Goal: Task Accomplishment & Management: Complete application form

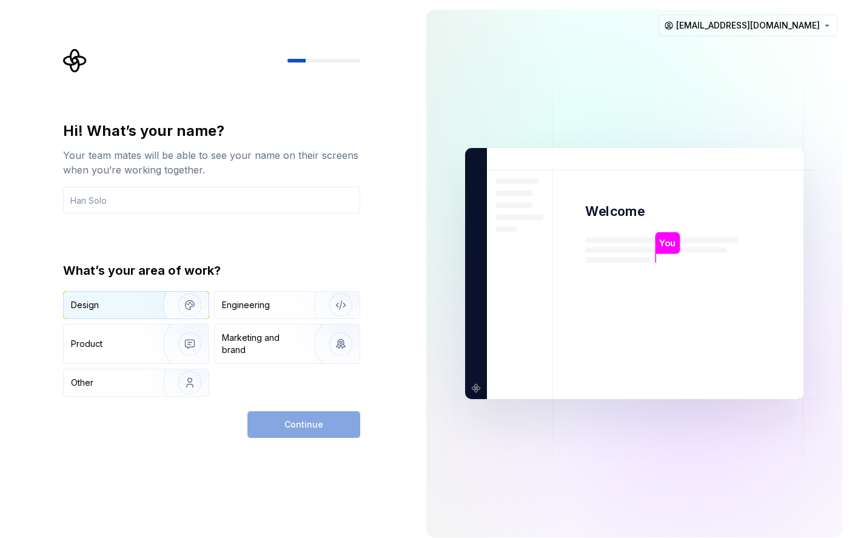
click at [117, 315] on div "Design" at bounding box center [136, 305] width 145 height 27
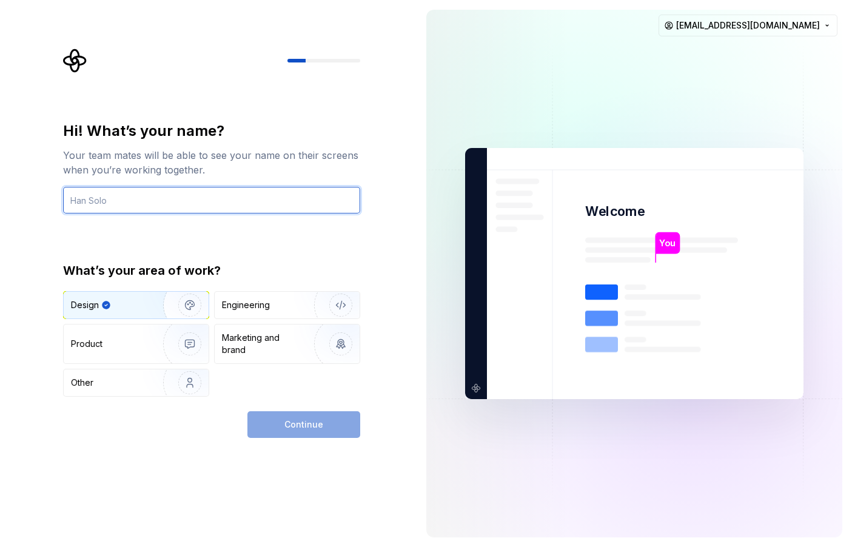
click at [178, 207] on input "text" at bounding box center [211, 200] width 297 height 27
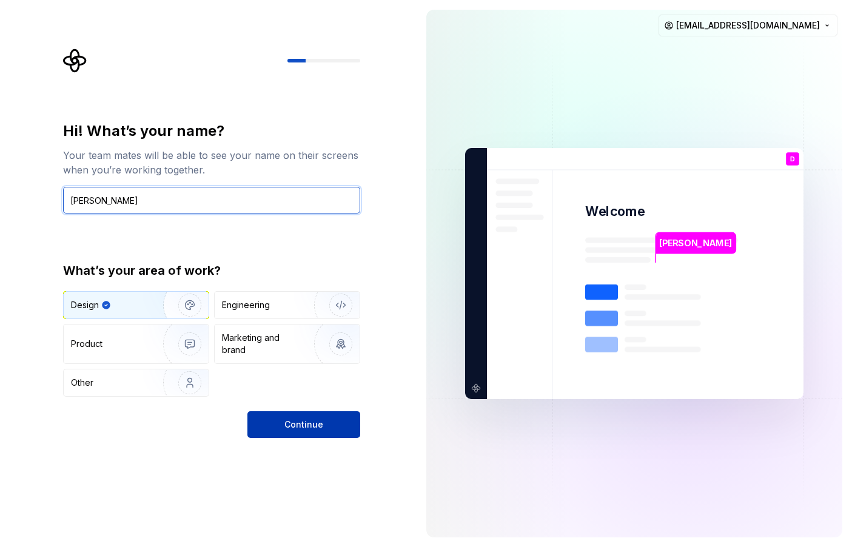
type input "[PERSON_NAME]"
click at [281, 424] on button "Continue" at bounding box center [303, 424] width 113 height 27
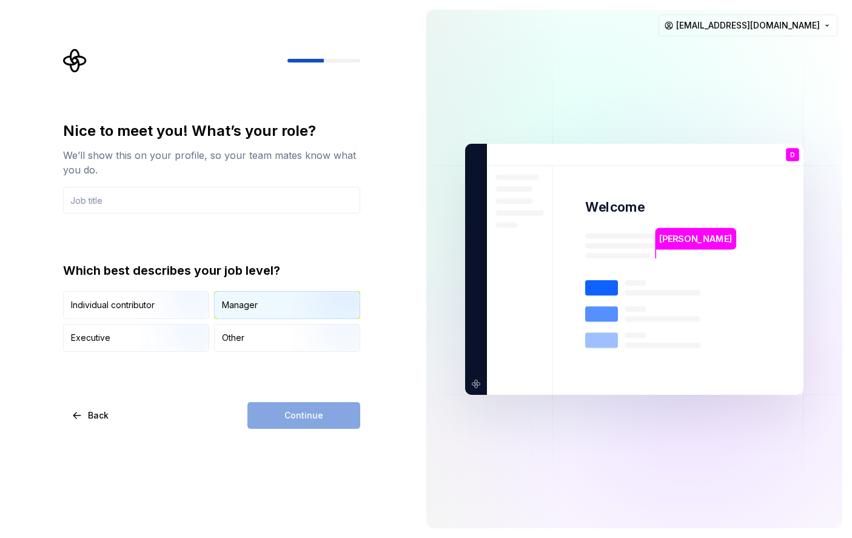
click at [240, 305] on div "Manager" at bounding box center [240, 305] width 36 height 12
click at [190, 209] on input "text" at bounding box center [211, 200] width 297 height 27
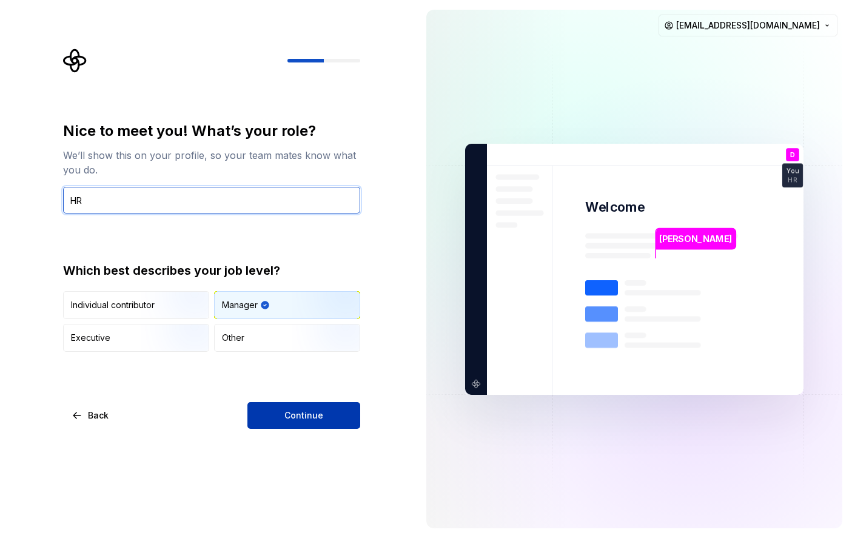
type input "HR"
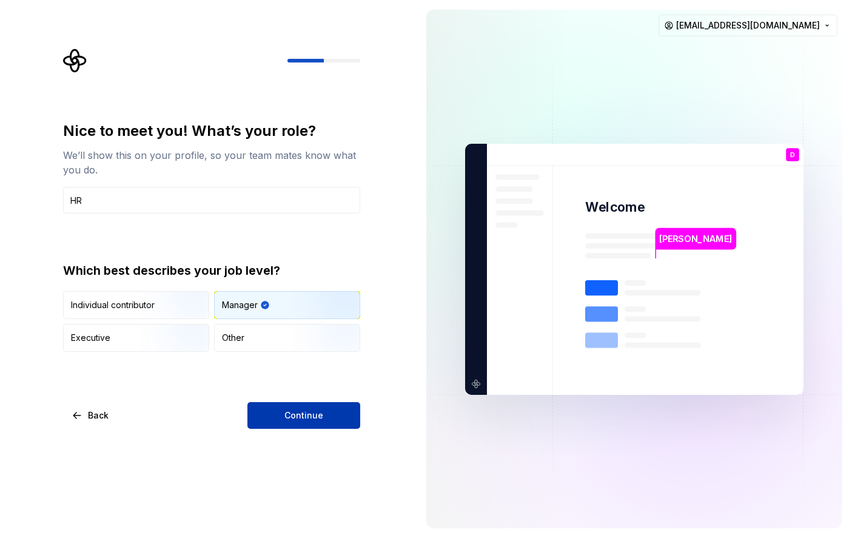
click at [281, 416] on button "Continue" at bounding box center [303, 415] width 113 height 27
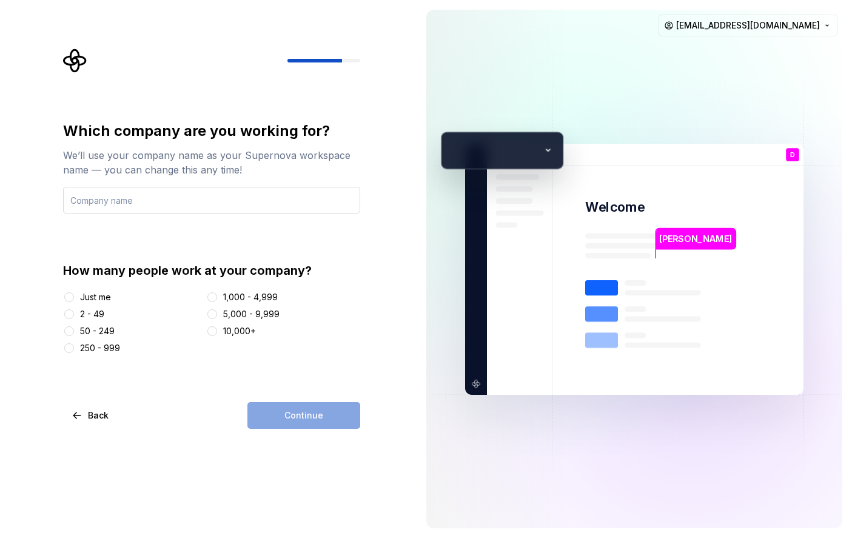
click at [150, 199] on input "text" at bounding box center [211, 200] width 297 height 27
type input "PROPOSAL"
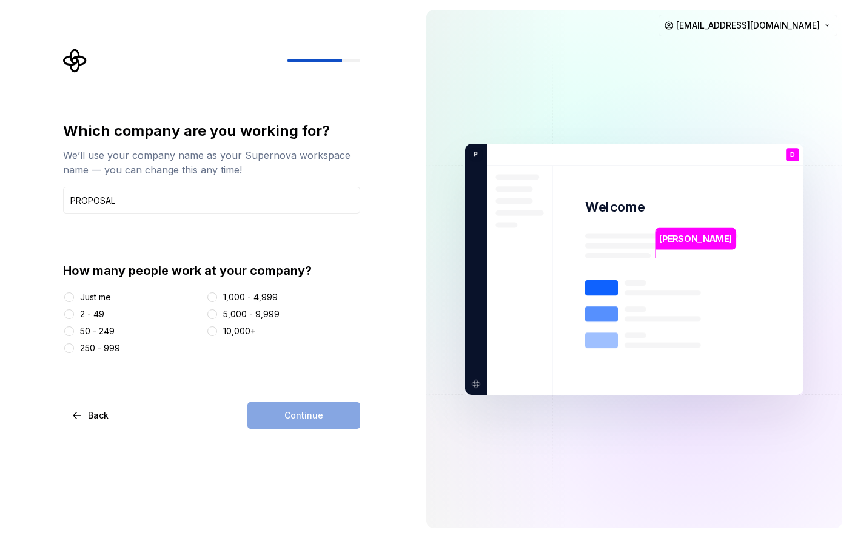
click at [87, 334] on div "50 - 249" at bounding box center [97, 331] width 35 height 12
click at [74, 334] on button "50 - 249" at bounding box center [69, 331] width 10 height 10
click at [277, 409] on button "Continue" at bounding box center [303, 415] width 113 height 27
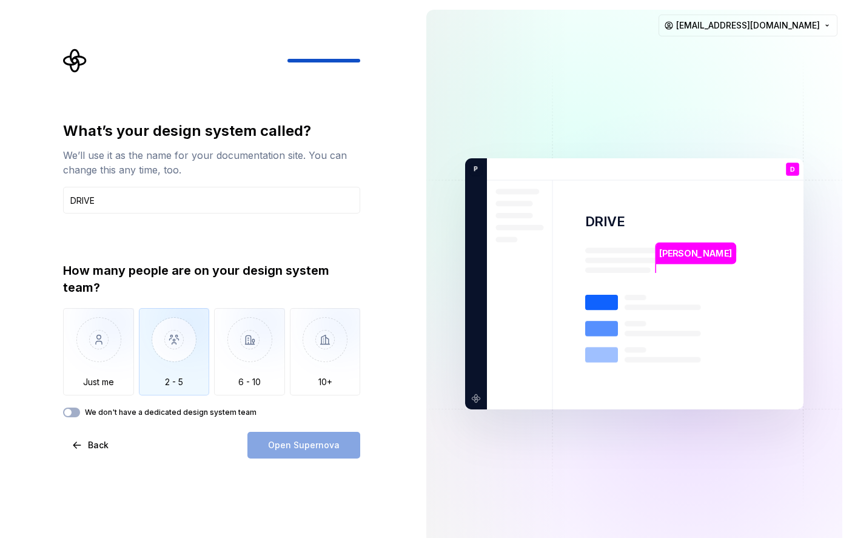
type input "DRIVE"
click at [189, 370] on img "button" at bounding box center [174, 348] width 71 height 81
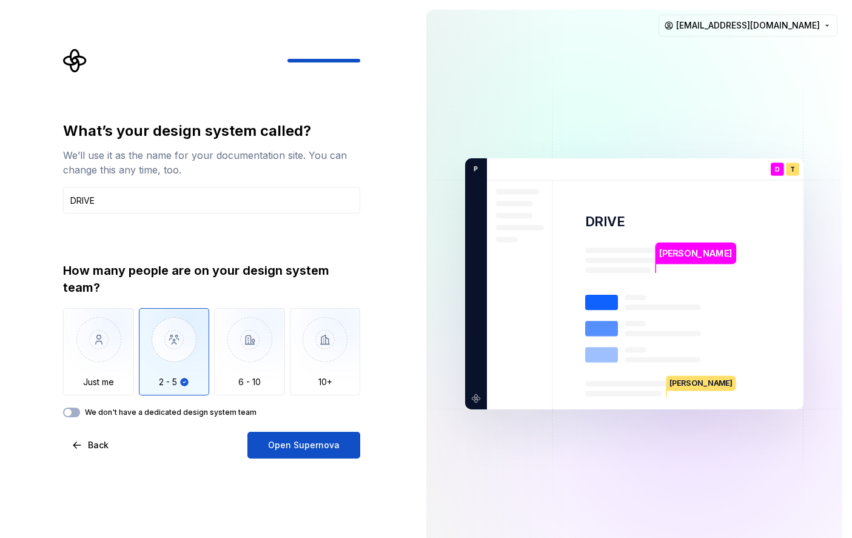
click at [305, 460] on div "What’s your design system called? We’ll use it as the name for your documentati…" at bounding box center [208, 283] width 417 height 567
click at [297, 447] on span "Open Supernova" at bounding box center [304, 445] width 72 height 12
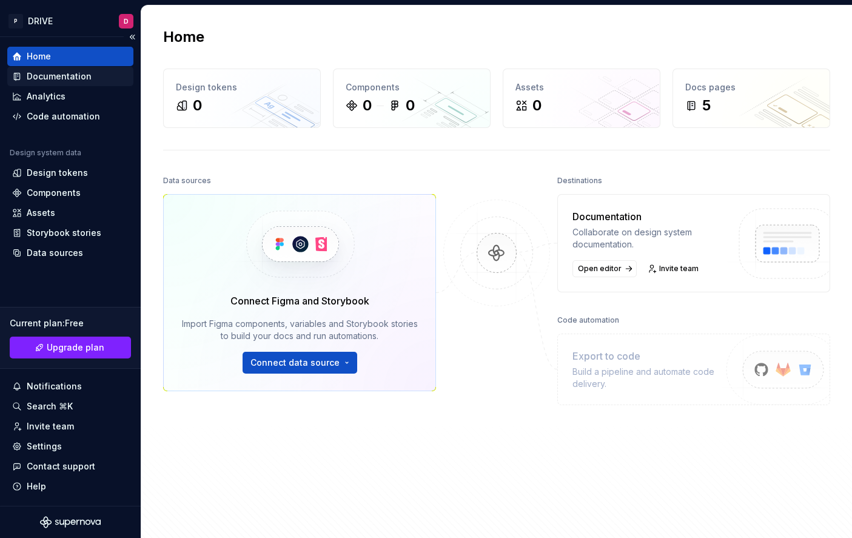
click at [53, 76] on div "Documentation" at bounding box center [59, 76] width 65 height 12
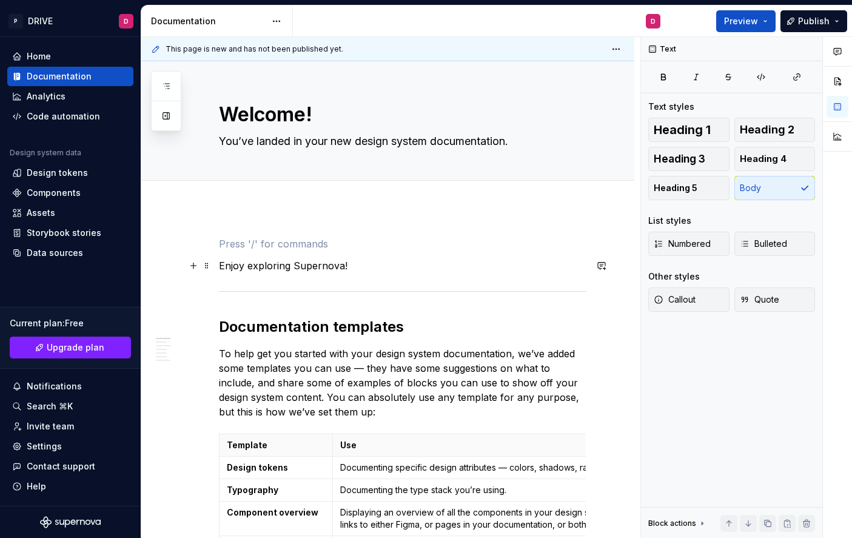
click at [353, 270] on p "Enjoy exploring Supernova!" at bounding box center [402, 265] width 367 height 15
click at [396, 371] on p "To help get you started with your design system documentation, we’ve added some…" at bounding box center [402, 382] width 367 height 73
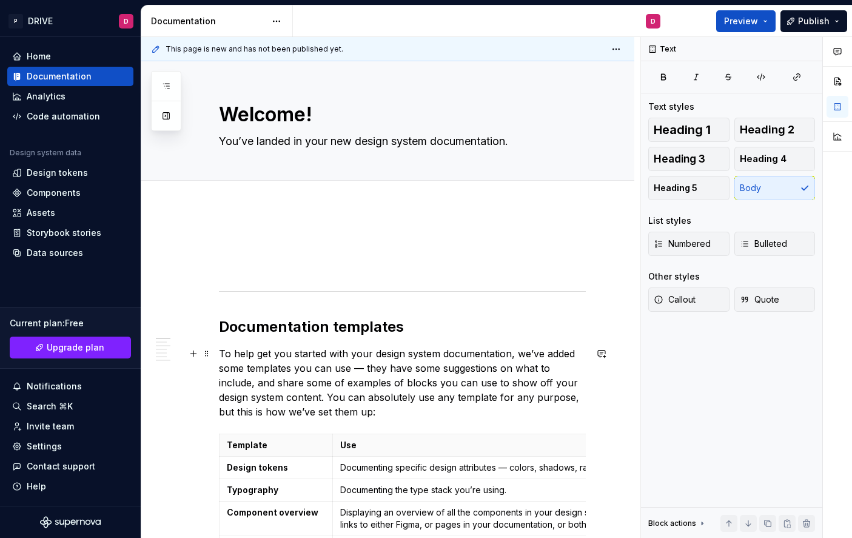
click at [267, 357] on p "To help get you started with your design system documentation, we’ve added some…" at bounding box center [402, 382] width 367 height 73
click at [257, 362] on p "To help get you started with your design system documentation, we’ve added some…" at bounding box center [402, 382] width 367 height 73
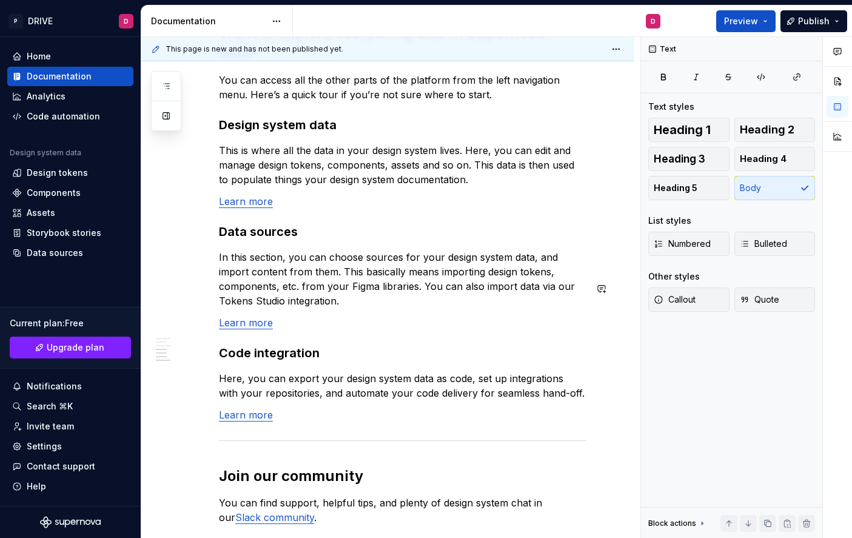
scroll to position [975, 0]
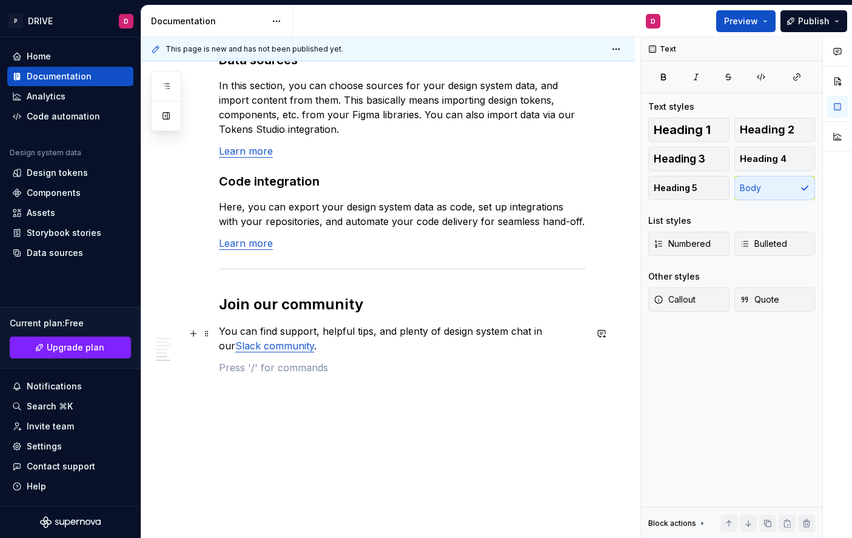
click at [354, 360] on p at bounding box center [402, 367] width 367 height 15
drag, startPoint x: 354, startPoint y: 335, endPoint x: 255, endPoint y: 332, distance: 98.9
click at [255, 360] on p at bounding box center [402, 367] width 367 height 15
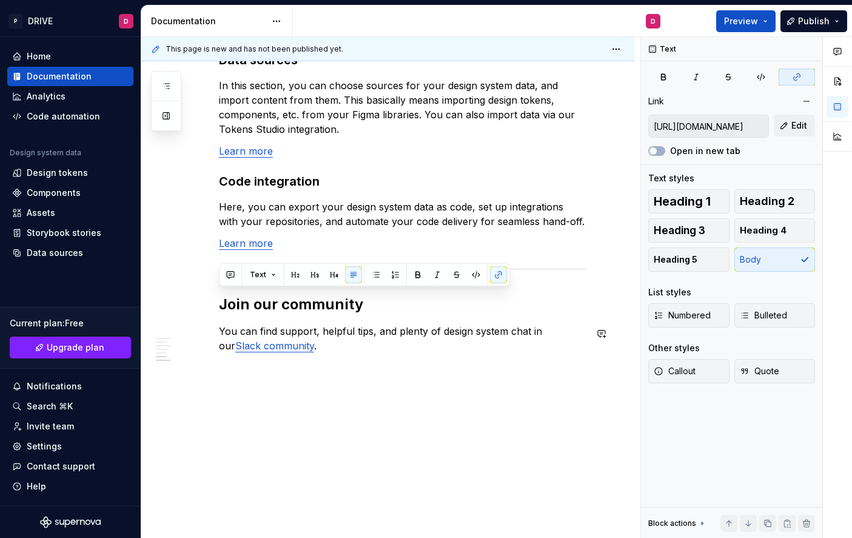
scroll to position [960, 0]
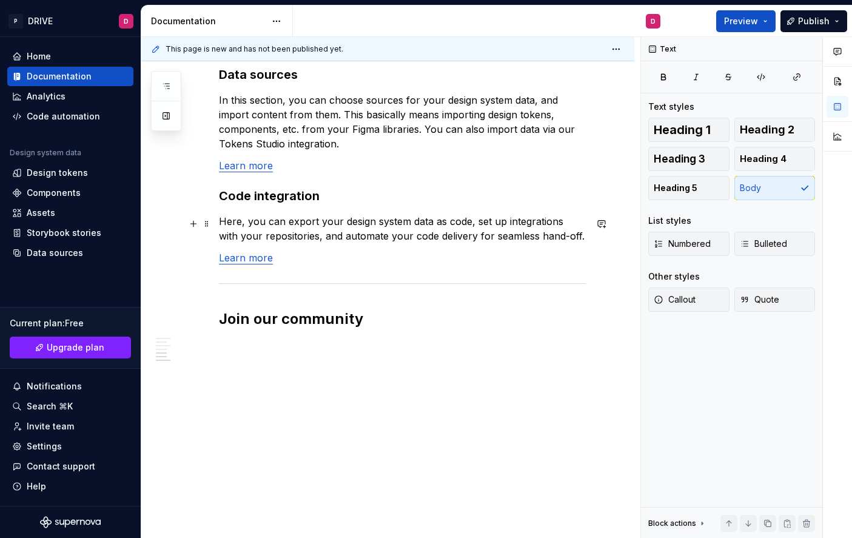
click at [298, 250] on p "Learn more" at bounding box center [402, 257] width 367 height 15
click at [360, 214] on p "Here, you can export your design system data as code, set up integrations with …" at bounding box center [402, 228] width 367 height 29
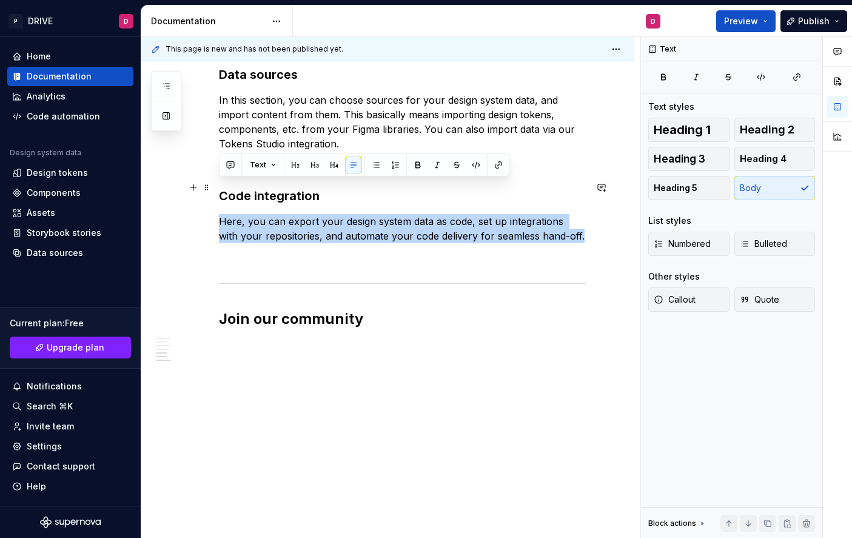
click at [360, 214] on p "Here, you can export your design system data as code, set up integrations with …" at bounding box center [402, 228] width 367 height 29
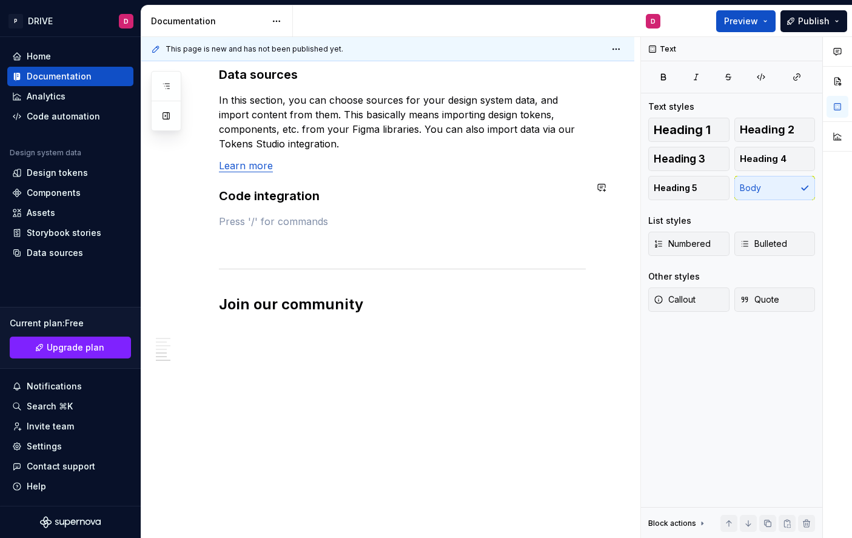
scroll to position [946, 0]
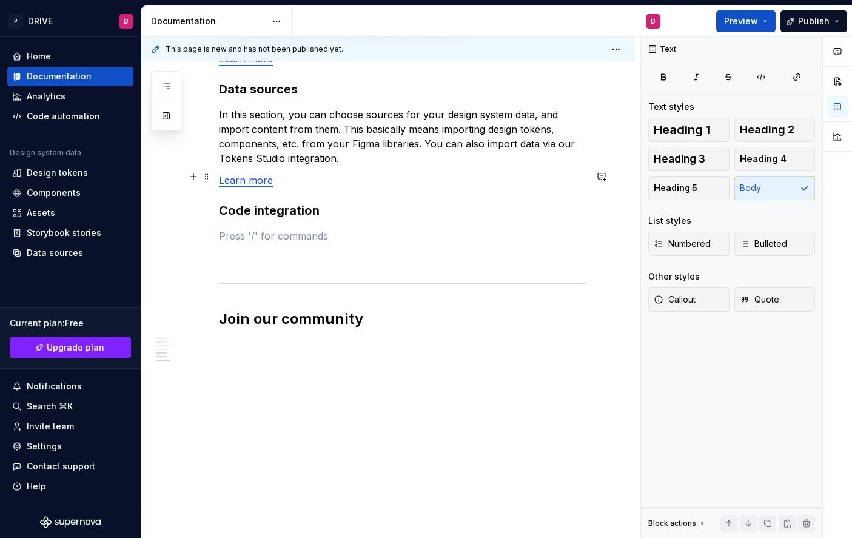
click at [317, 202] on h3 "Code integration" at bounding box center [402, 210] width 367 height 17
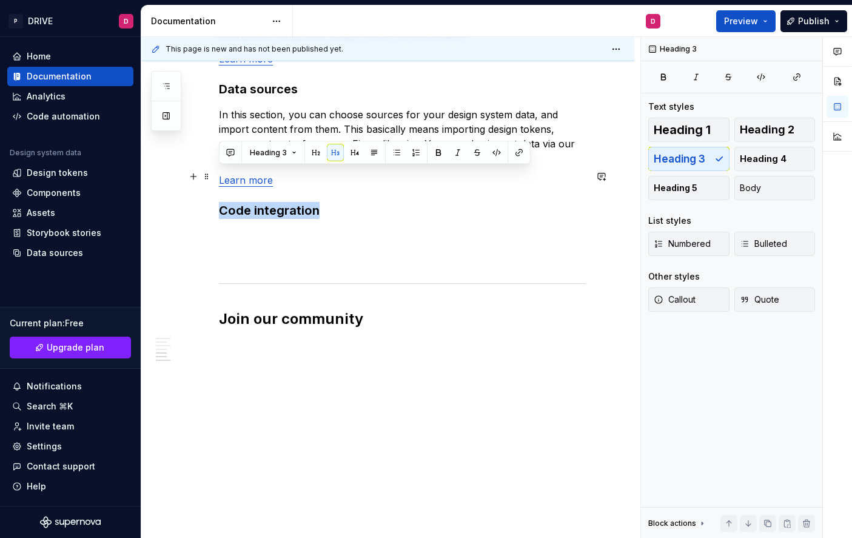
click at [317, 202] on h3 "Code integration" at bounding box center [402, 210] width 367 height 17
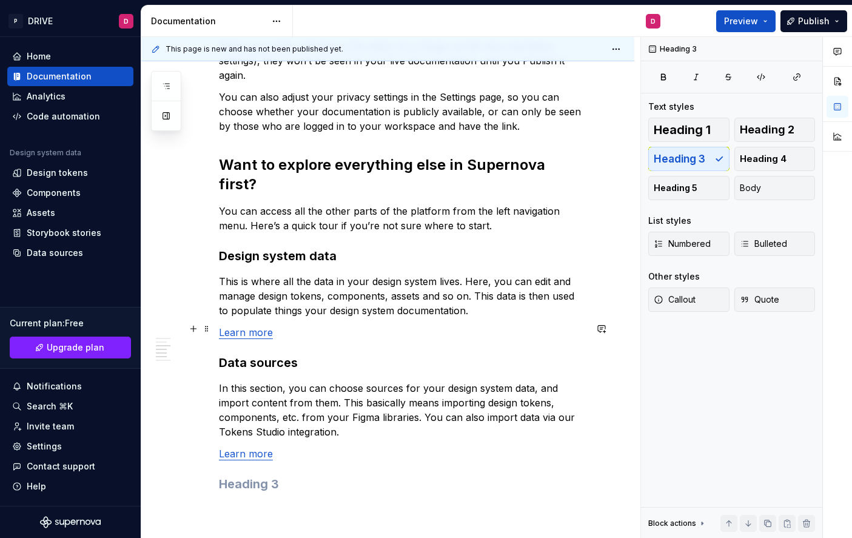
scroll to position [650, 0]
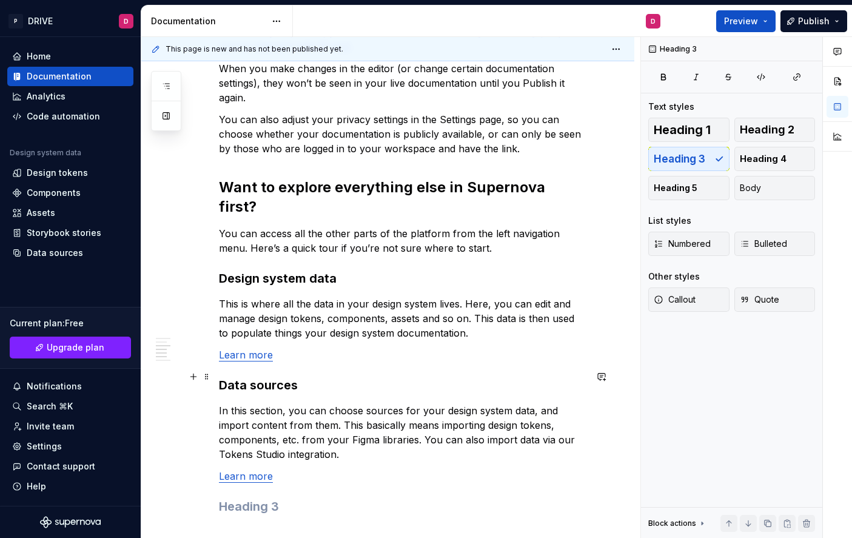
click at [309, 403] on p "In this section, you can choose sources for your design system data, and import…" at bounding box center [402, 432] width 367 height 58
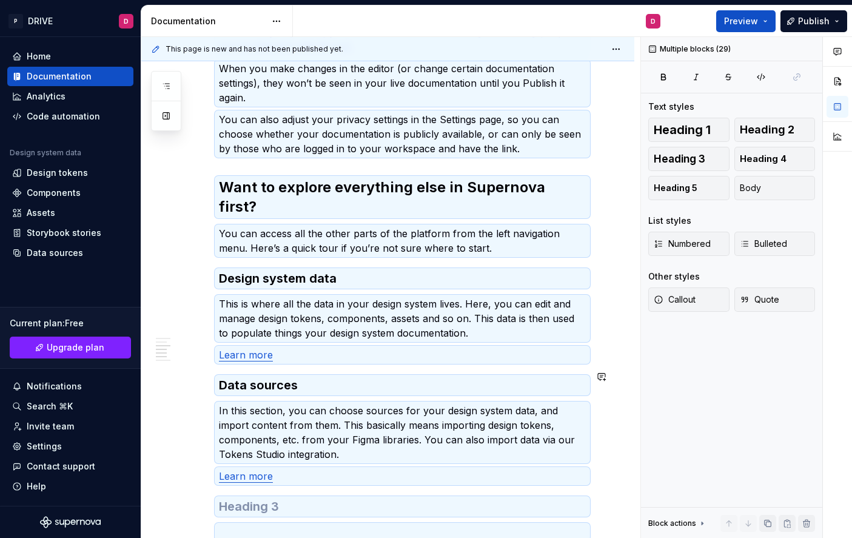
scroll to position [0, 0]
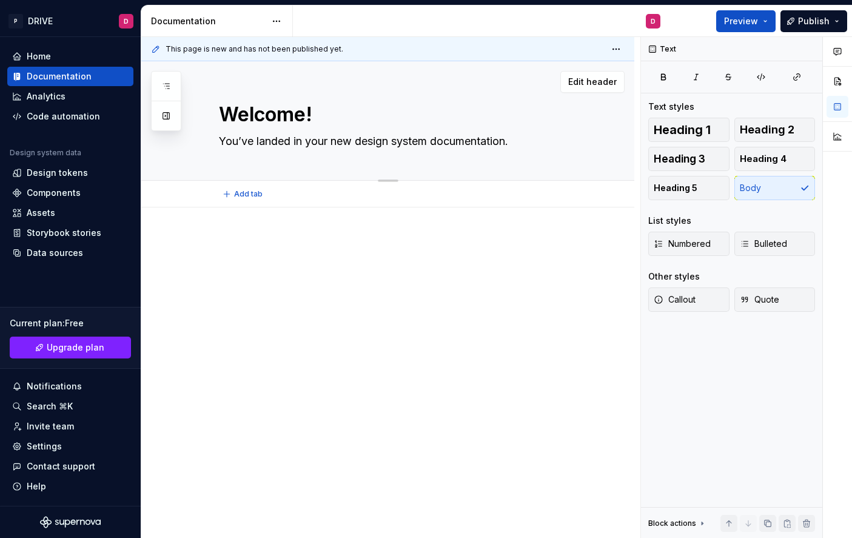
click at [310, 92] on div "Edit header" at bounding box center [382, 82] width 483 height 22
click at [290, 275] on div at bounding box center [402, 259] width 367 height 46
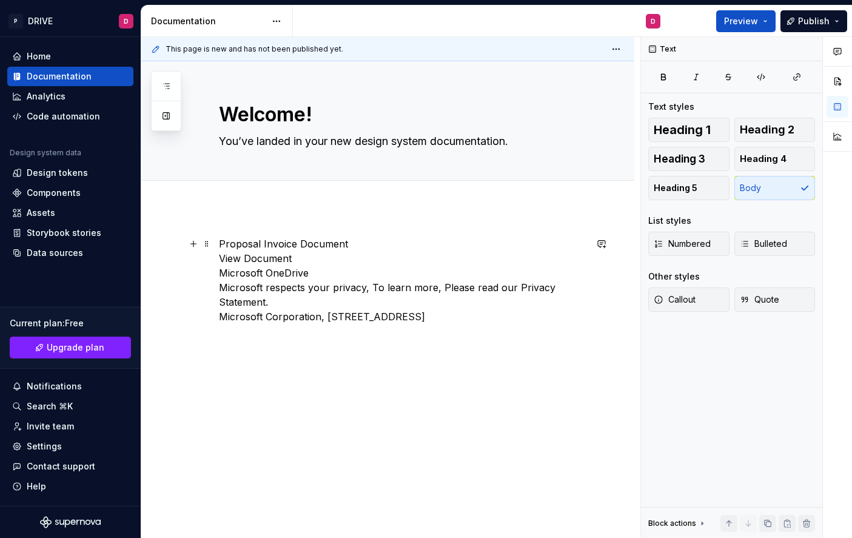
click at [359, 247] on p "Proposal Invoice Document View Document Microsoft OneDrive Microsoft respects y…" at bounding box center [402, 279] width 367 height 87
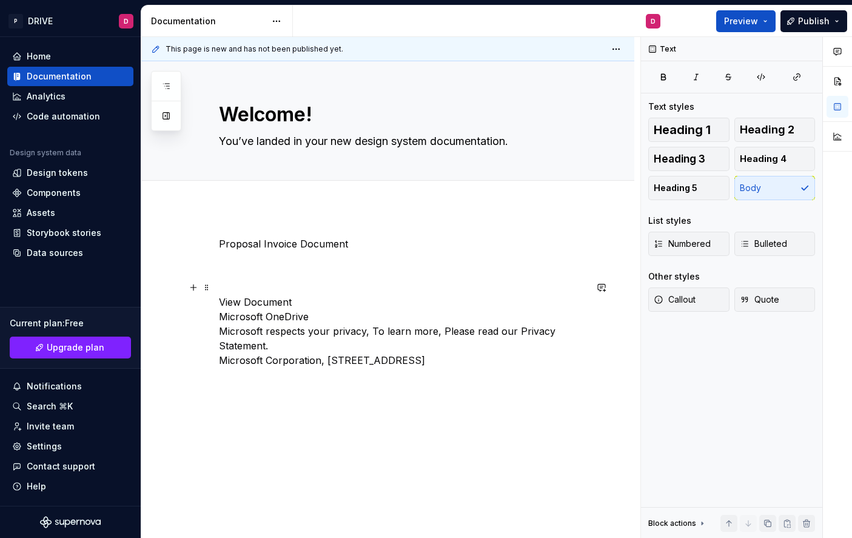
click at [314, 298] on p "View Document Microsoft OneDrive Microsoft respects your privacy, To learn more…" at bounding box center [402, 323] width 367 height 87
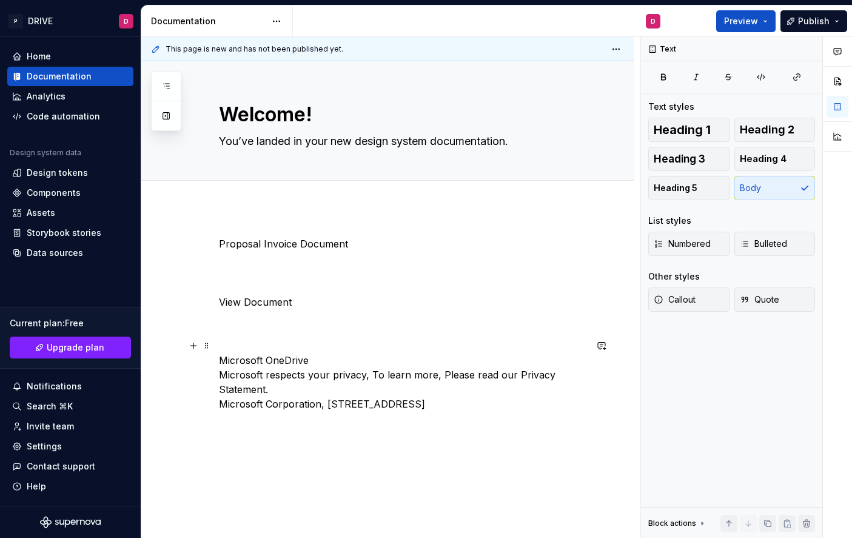
click at [313, 364] on p "Microsoft OneDrive Microsoft respects your privacy, To learn more, Please read …" at bounding box center [402, 374] width 367 height 73
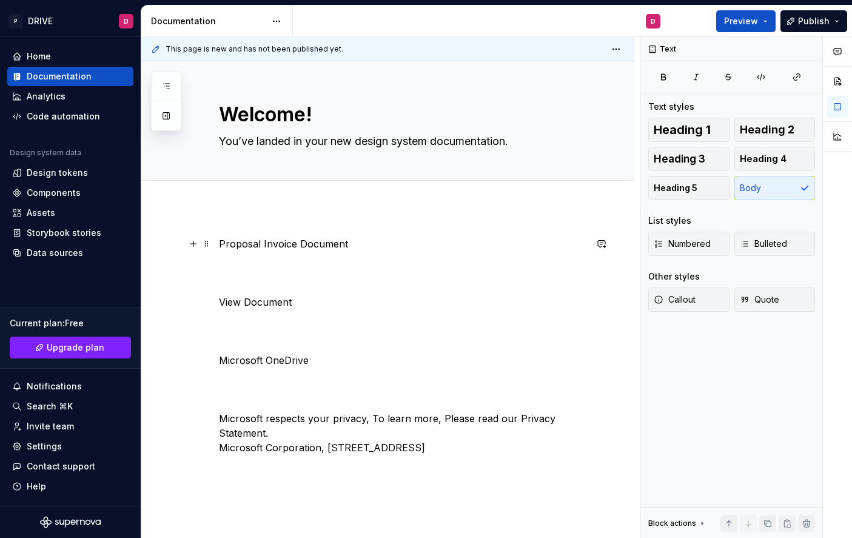
type textarea "*"
click at [310, 142] on textarea "You’ve landed in your new design system documentation." at bounding box center [399, 141] width 367 height 19
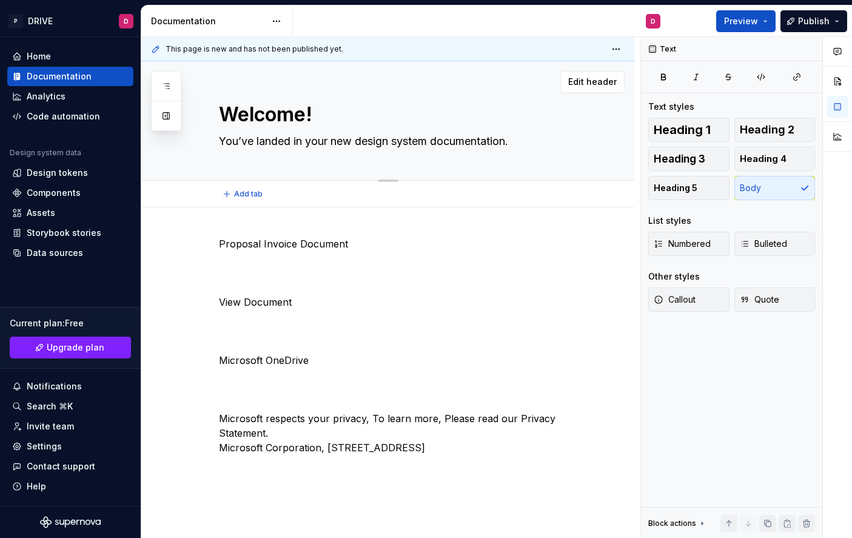
click at [310, 142] on textarea "You’ve landed in your new design system documentation." at bounding box center [399, 141] width 367 height 19
type textarea "*"
click at [291, 118] on textarea "Welcome!" at bounding box center [399, 114] width 367 height 29
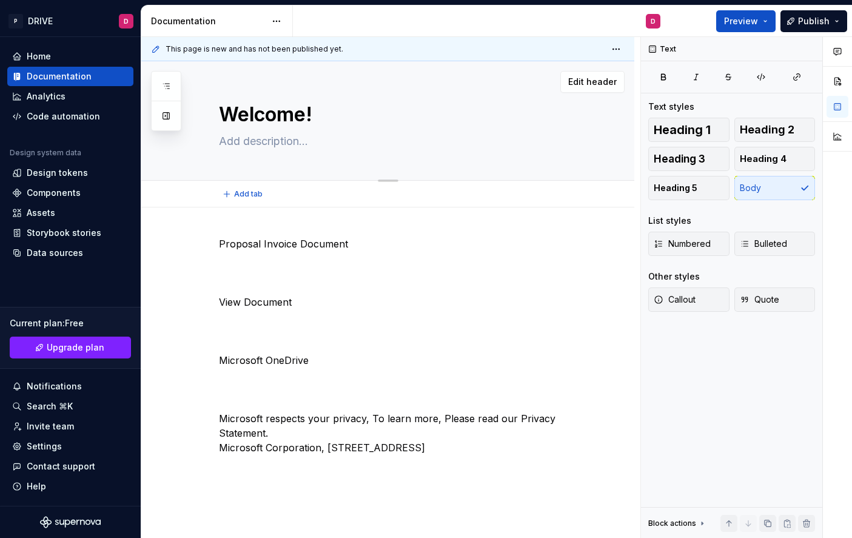
type textarea "*"
type textarea "O"
type textarea "*"
type textarea "ON"
type textarea "*"
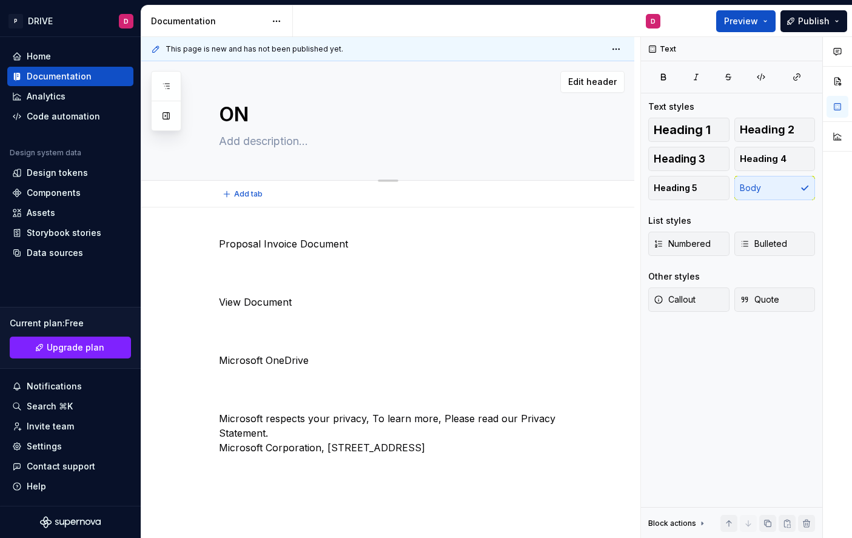
type textarea "ONE"
type textarea "*"
type textarea "ON"
type textarea "*"
type textarea "O"
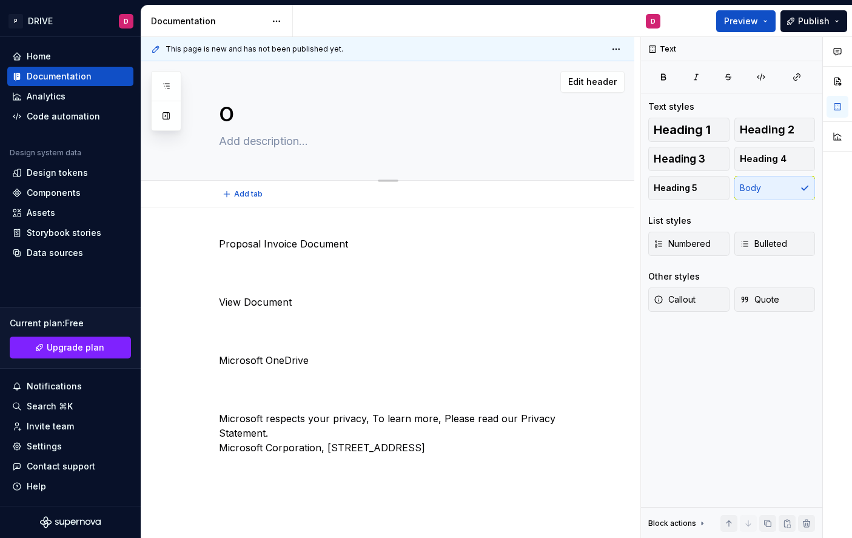
type textarea "*"
type textarea "Untitled page"
type textarea "*"
type textarea "Untitled pageP"
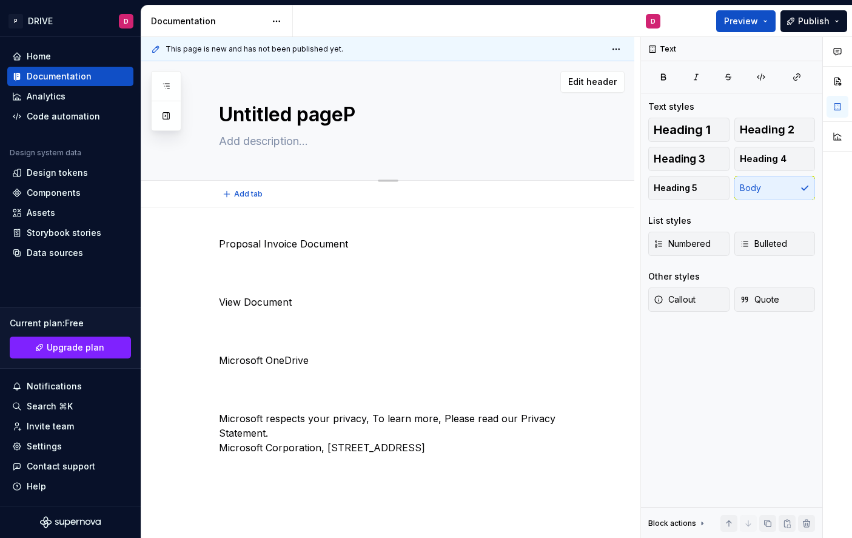
type textarea "*"
type textarea "Untitled pagePR"
type textarea "*"
type textarea "P"
type textarea "*"
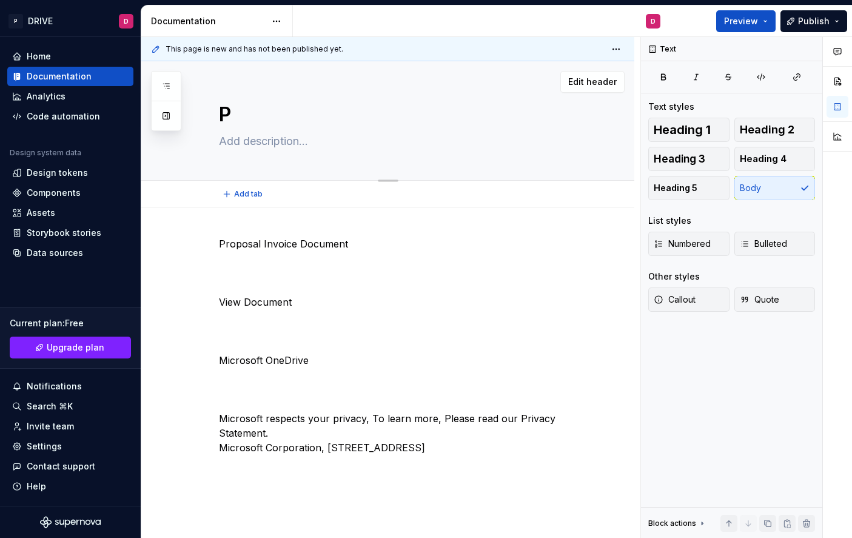
type textarea "PR"
type textarea "*"
type textarea "PRO"
type textarea "*"
type textarea "PROP"
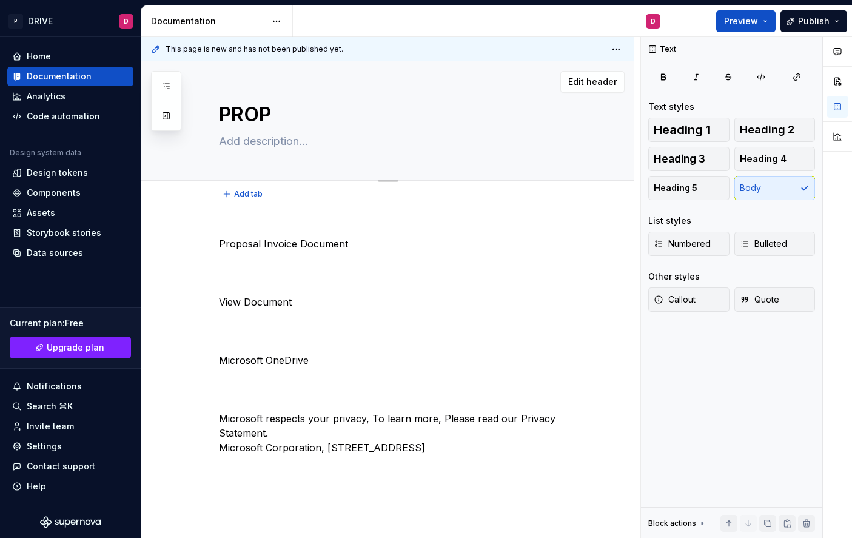
type textarea "*"
type textarea "PROPO"
type textarea "*"
type textarea "PROPOS"
type textarea "*"
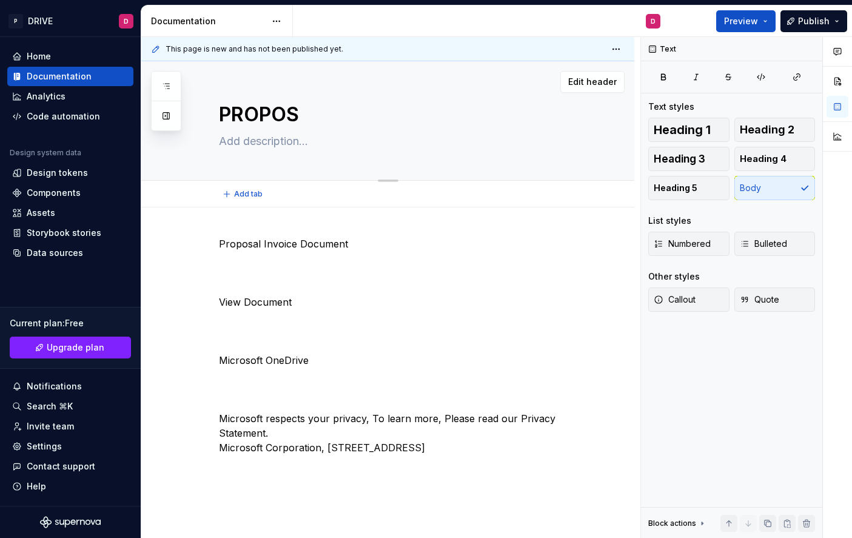
type textarea "PROPOSA"
type textarea "*"
type textarea "PROPOSAL"
type textarea "*"
type textarea "PROPOSAL"
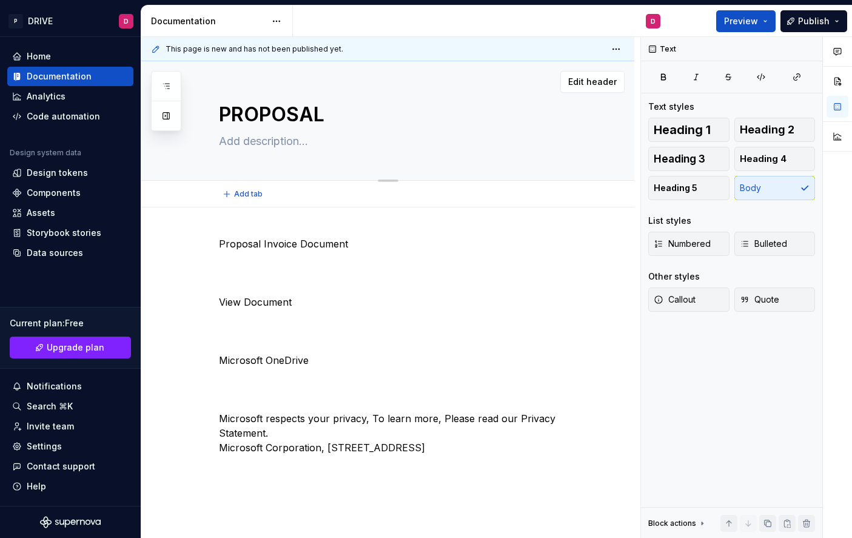
type textarea "*"
type textarea "PROPOSAL D"
type textarea "*"
type textarea "PROPOSAL DO"
type textarea "*"
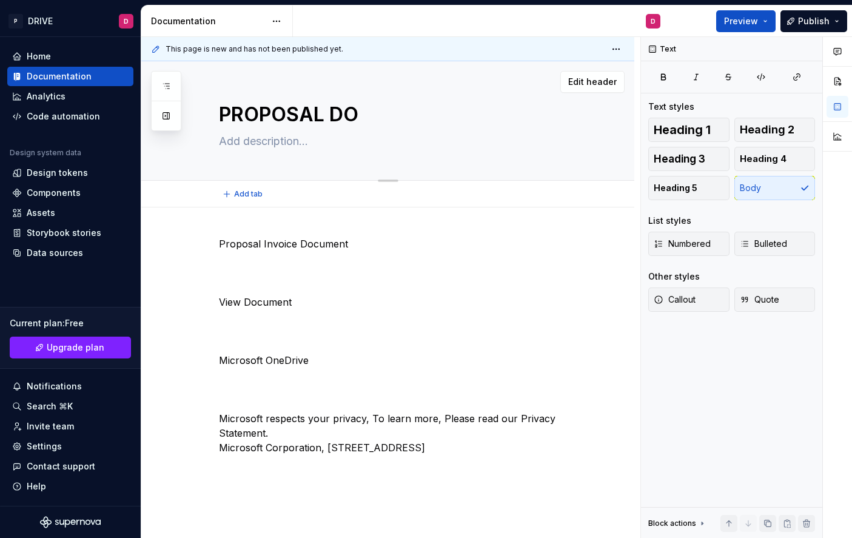
type textarea "PROPOSAL DOC"
type textarea "*"
type textarea "PROPOSAL DOCU"
type textarea "*"
type textarea "PROPOSAL DOCUM"
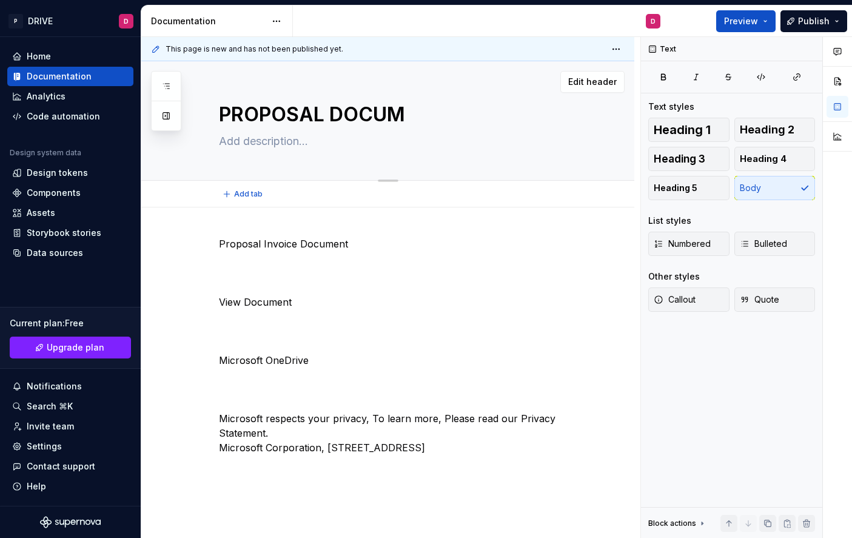
type textarea "*"
type textarea "PROPOSAL DOCUME"
type textarea "*"
type textarea "PROPOSAL DOCUMEN"
type textarea "*"
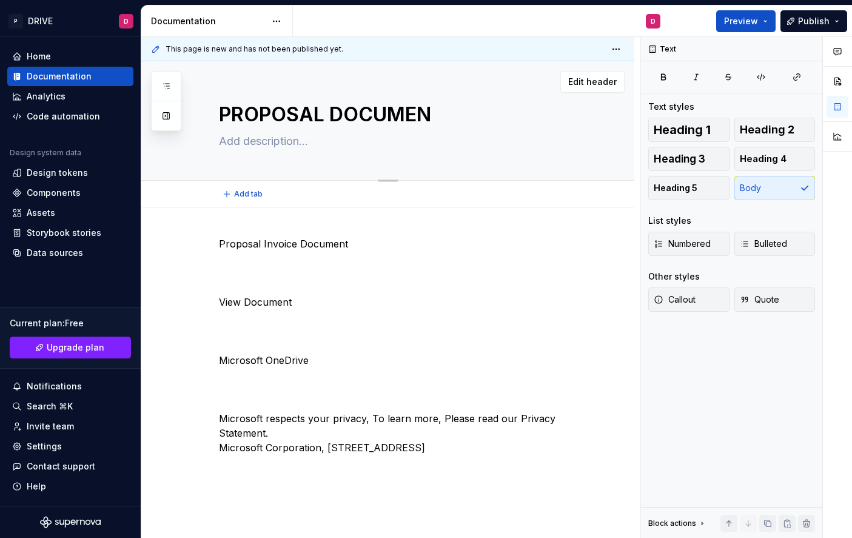
type textarea "PROPOSAL DOCUMENT"
type textarea "*"
type textarea "PROPOSAL DOCUMENT"
click at [353, 261] on p at bounding box center [402, 265] width 367 height 15
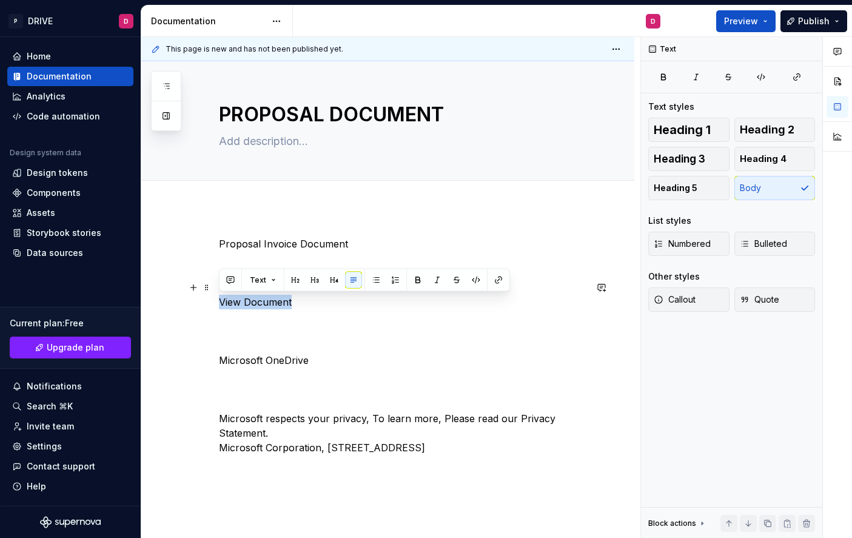
drag, startPoint x: 293, startPoint y: 301, endPoint x: 217, endPoint y: 305, distance: 76.5
click at [217, 305] on div "Proposal Invoice Document View Document Microsoft OneDrive Microsoft respects y…" at bounding box center [387, 418] width 493 height 423
click at [497, 279] on button "button" at bounding box center [498, 280] width 17 height 17
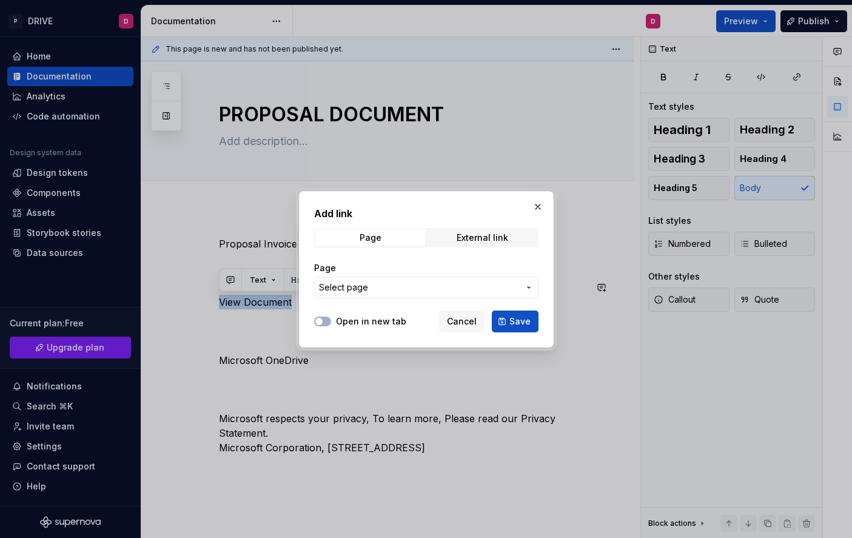
type textarea "*"
click at [320, 324] on span "button" at bounding box center [318, 321] width 7 height 7
click at [492, 239] on div "External link" at bounding box center [483, 238] width 52 height 10
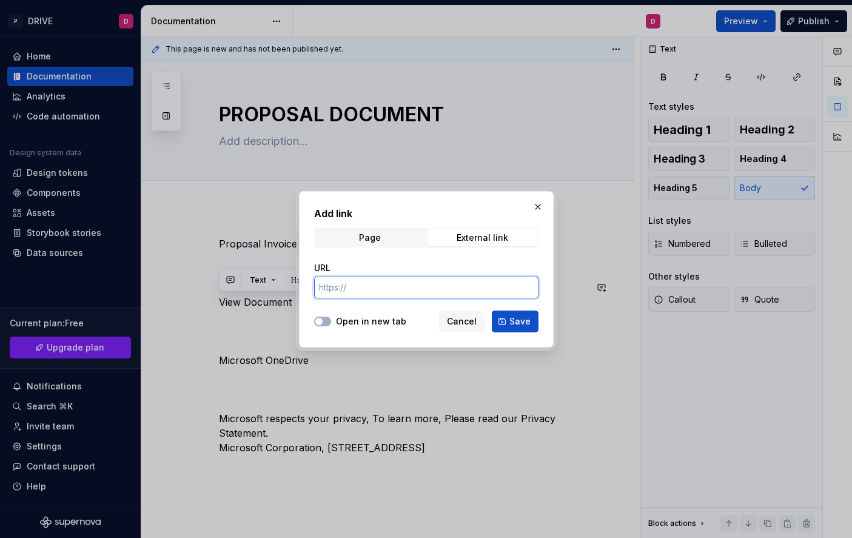
click at [410, 287] on input "URL" at bounding box center [426, 287] width 224 height 22
type input "[DOMAIN_NAME]"
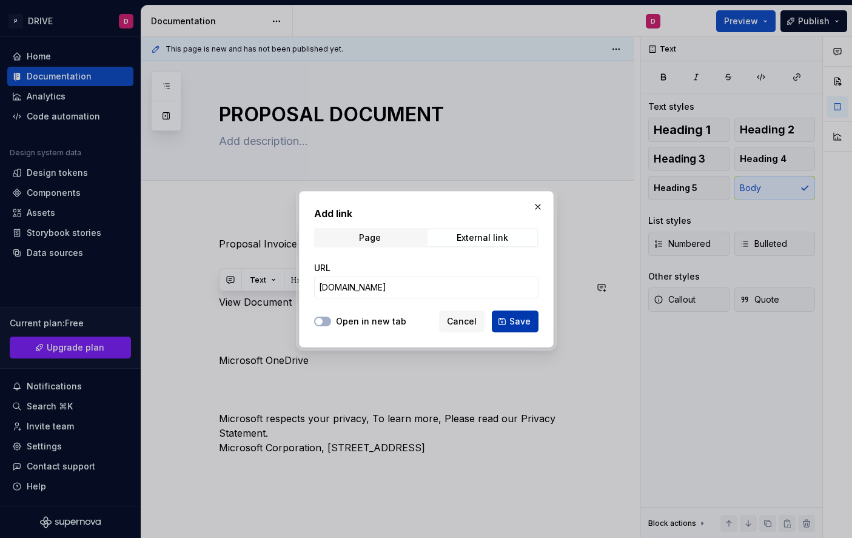
click at [518, 328] on button "Save" at bounding box center [515, 321] width 47 height 22
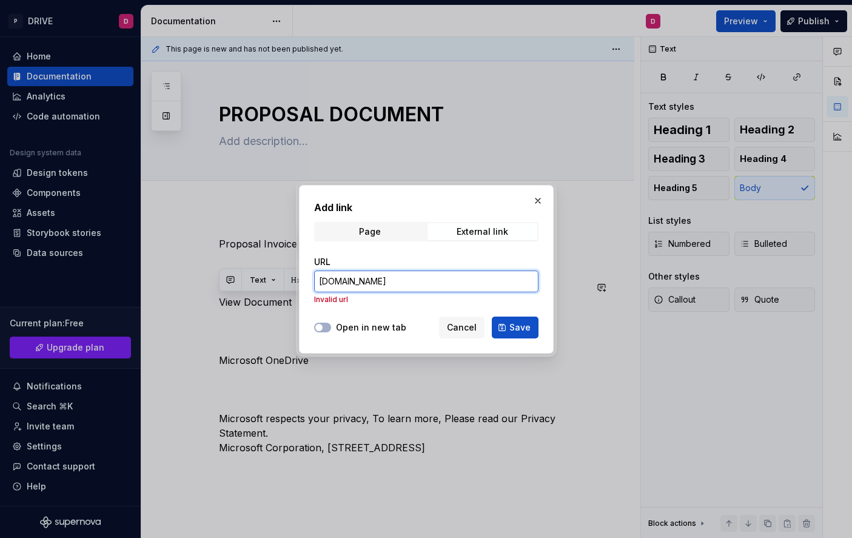
click at [425, 280] on input "[DOMAIN_NAME]" at bounding box center [426, 281] width 224 height 22
click at [320, 281] on input "[DOMAIN_NAME]" at bounding box center [426, 281] width 224 height 22
type textarea "*"
click at [391, 287] on input "[DOMAIN_NAME]" at bounding box center [426, 281] width 224 height 22
paste input "[URL][DOMAIN_NAME]"
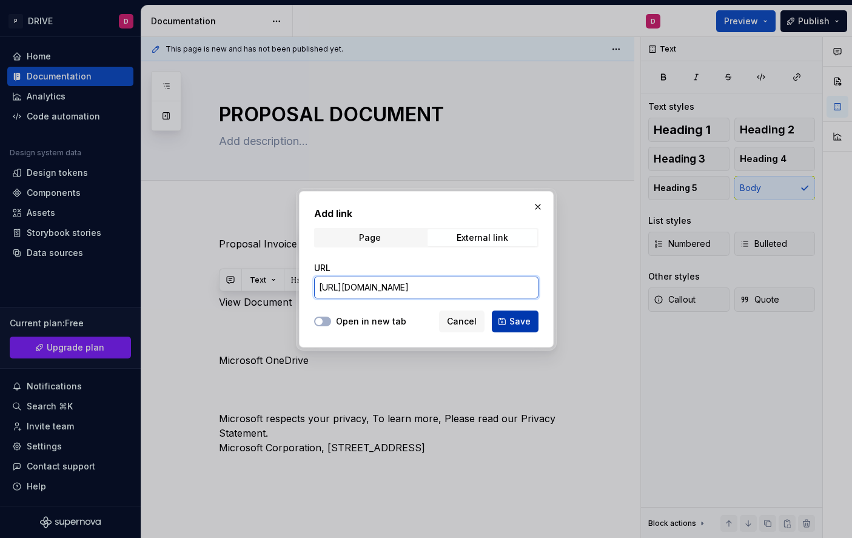
type input "[URL][DOMAIN_NAME]"
click at [526, 325] on span "Save" at bounding box center [519, 321] width 21 height 12
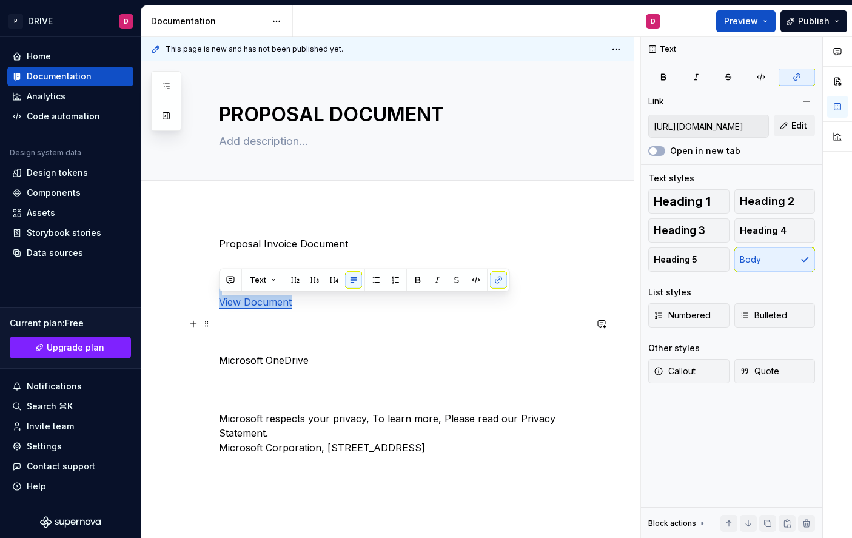
click at [333, 325] on p at bounding box center [402, 323] width 367 height 15
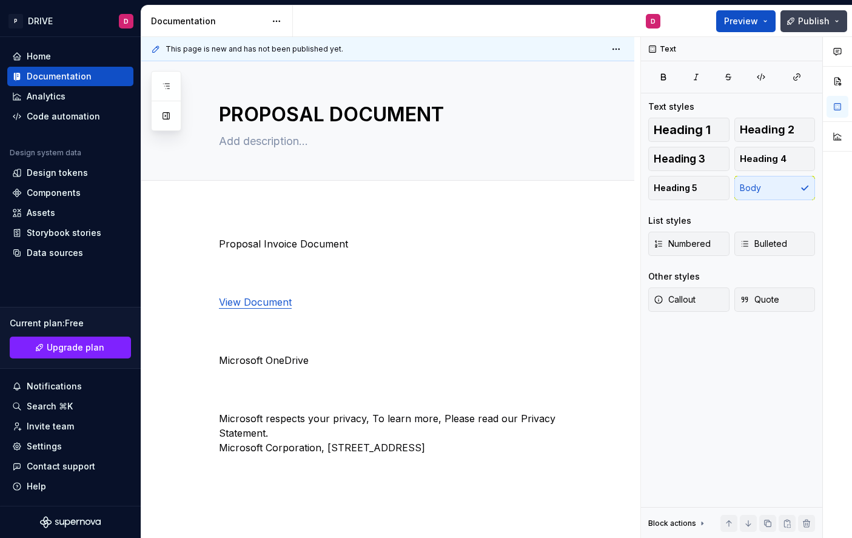
click at [806, 22] on span "Publish" at bounding box center [814, 21] width 32 height 12
click at [739, 22] on span "Preview" at bounding box center [741, 21] width 34 height 12
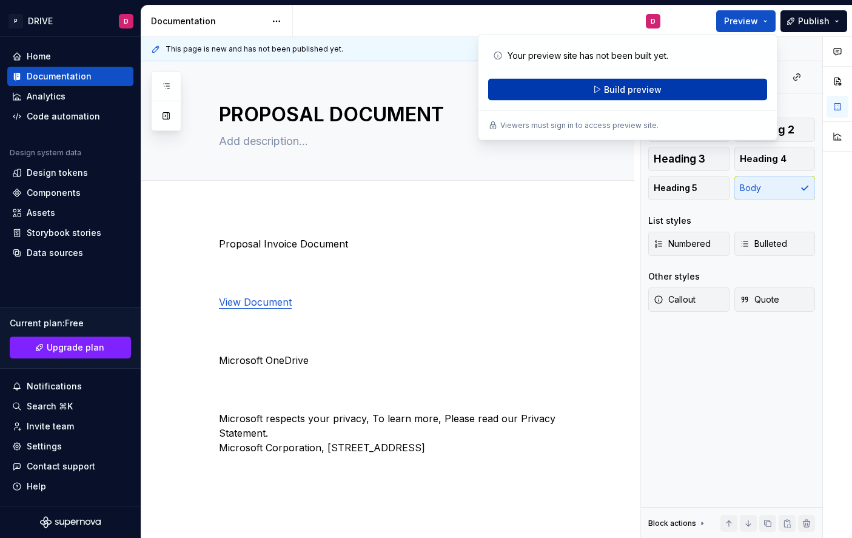
click at [663, 96] on button "Build preview" at bounding box center [627, 90] width 279 height 22
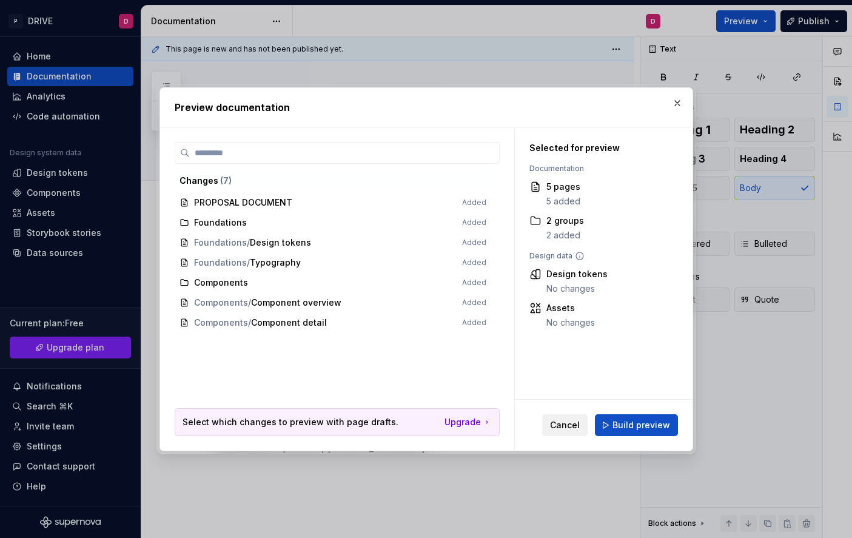
click at [586, 430] on button "Cancel" at bounding box center [564, 425] width 45 height 22
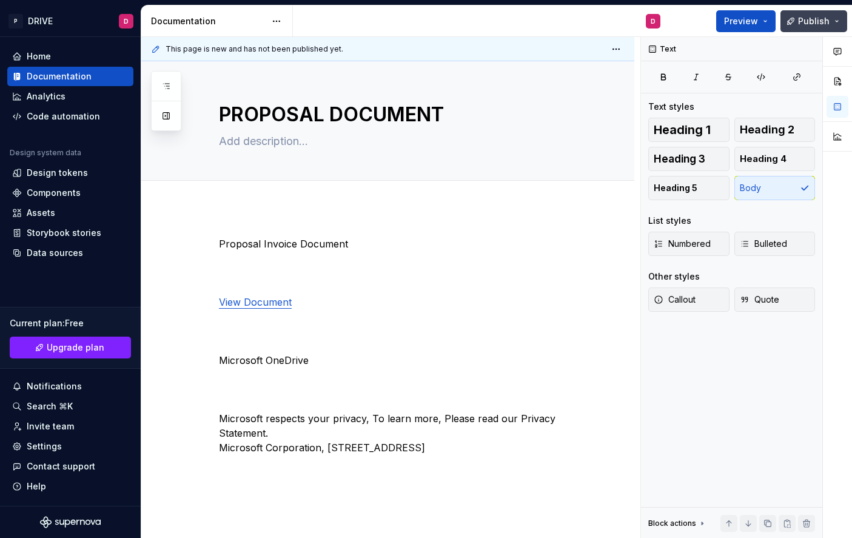
click at [798, 30] on button "Publish" at bounding box center [813, 21] width 67 height 22
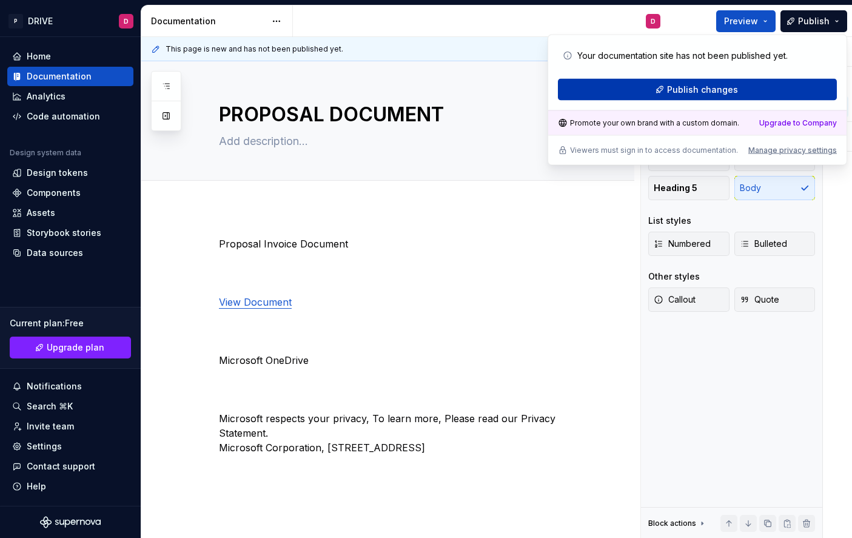
click at [725, 88] on span "Publish changes" at bounding box center [702, 90] width 71 height 12
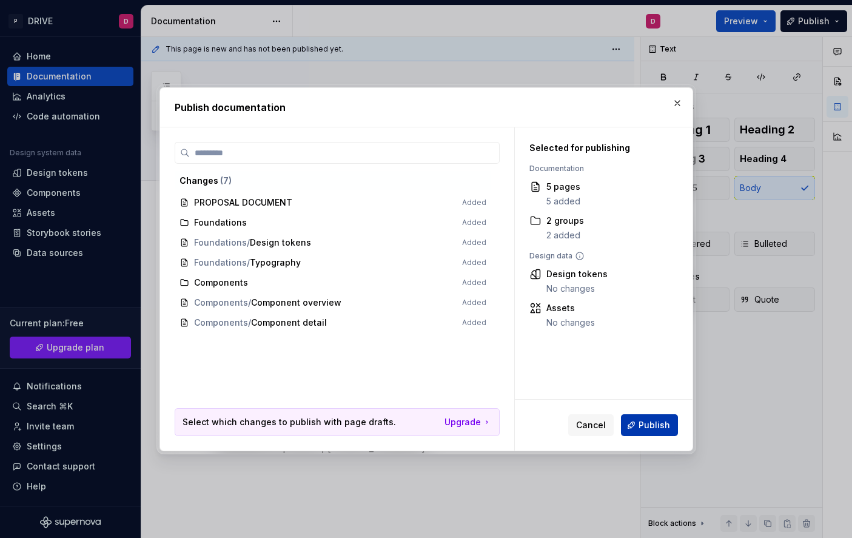
click at [654, 423] on span "Publish" at bounding box center [654, 425] width 32 height 12
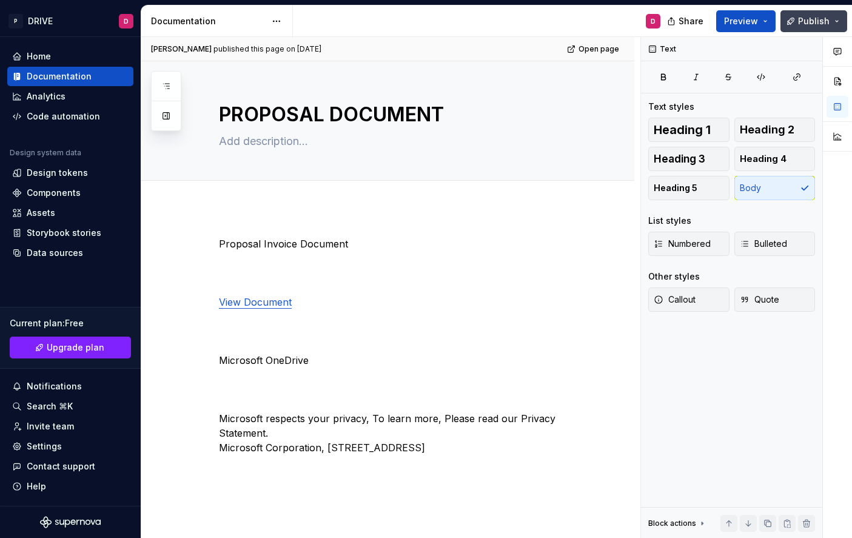
click at [814, 22] on span "Publish" at bounding box center [814, 21] width 32 height 12
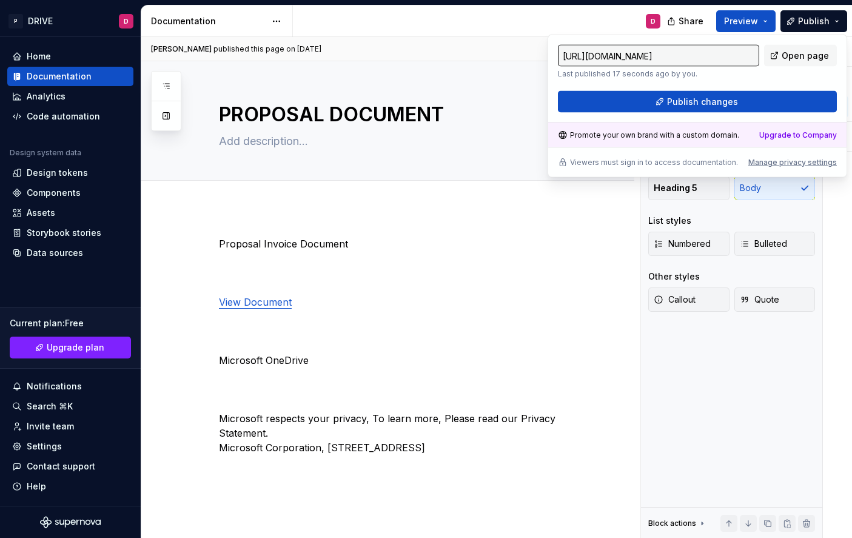
click at [729, 58] on input "[URL][DOMAIN_NAME]" at bounding box center [658, 56] width 201 height 22
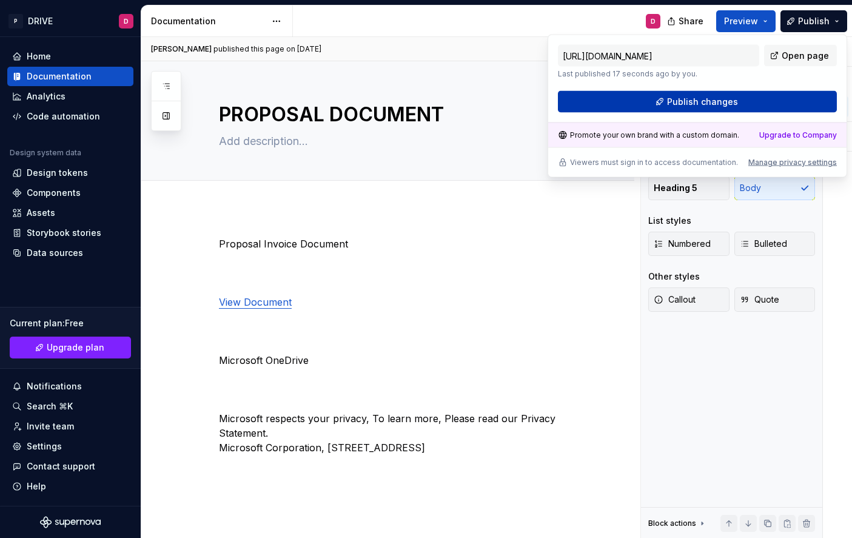
click at [780, 99] on button "Publish changes" at bounding box center [697, 102] width 279 height 22
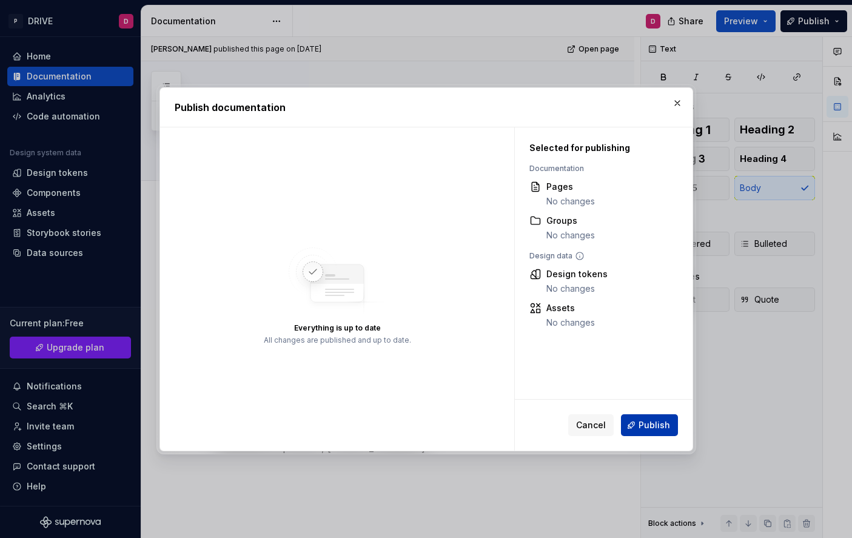
click at [652, 429] on span "Publish" at bounding box center [654, 425] width 32 height 12
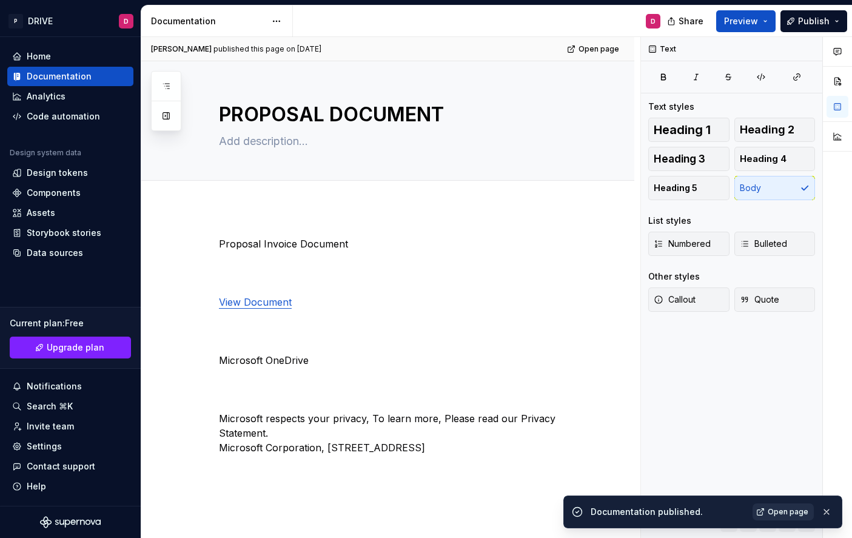
click at [780, 509] on span "Open page" at bounding box center [788, 512] width 41 height 10
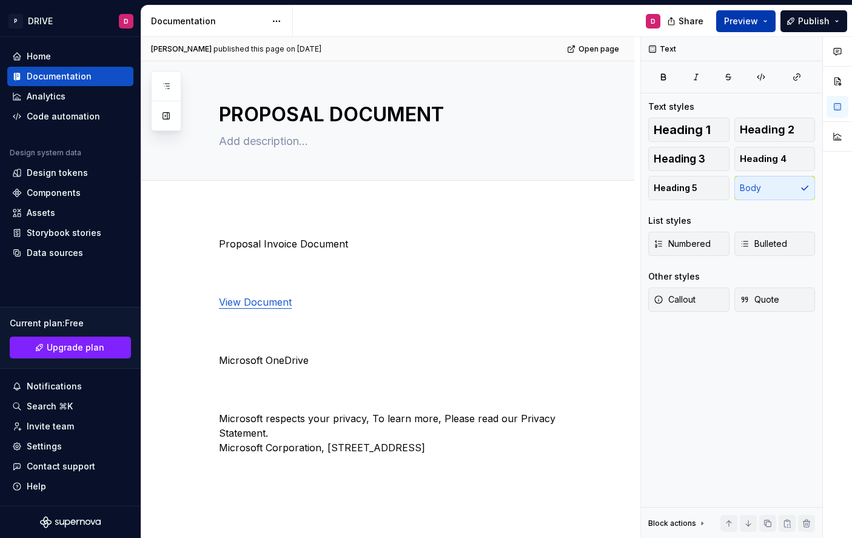
click at [757, 27] on span "Preview" at bounding box center [741, 21] width 34 height 12
click at [688, 20] on span "Share" at bounding box center [690, 21] width 25 height 12
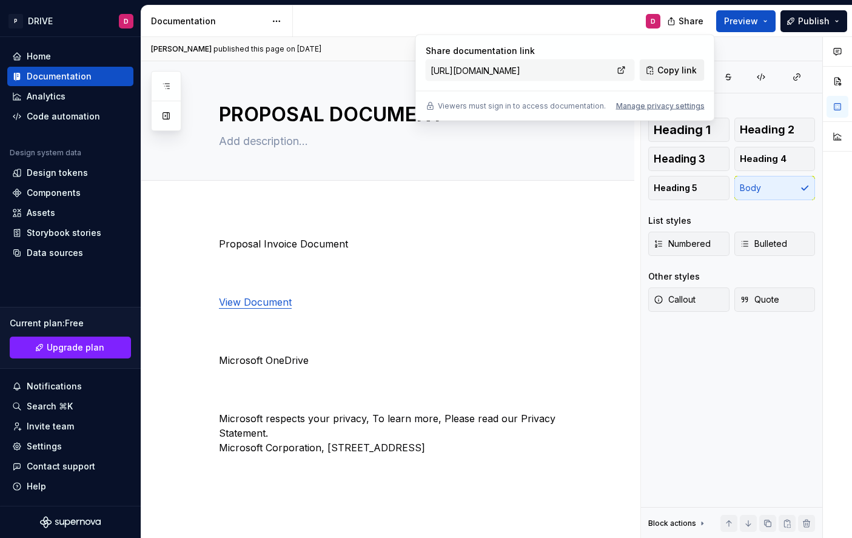
click at [683, 71] on span "Copy link" at bounding box center [676, 70] width 39 height 12
type textarea "*"
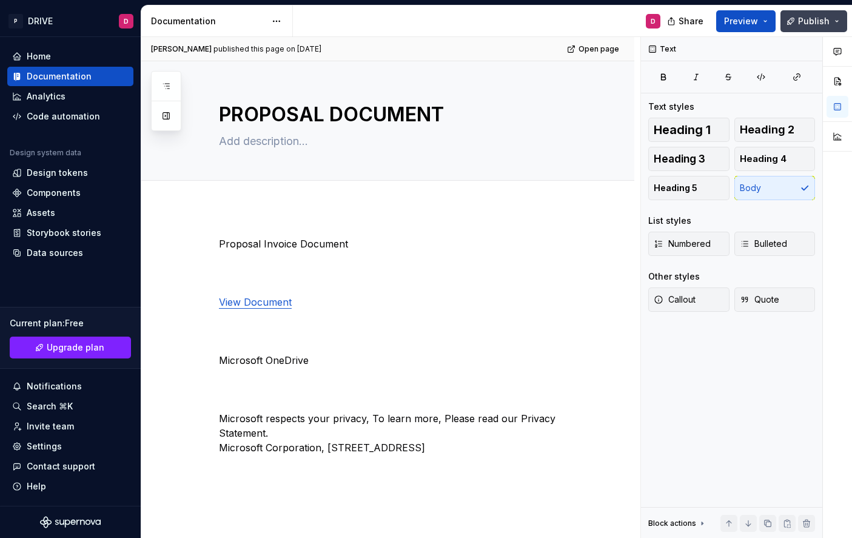
click at [830, 22] on button "Publish" at bounding box center [813, 21] width 67 height 22
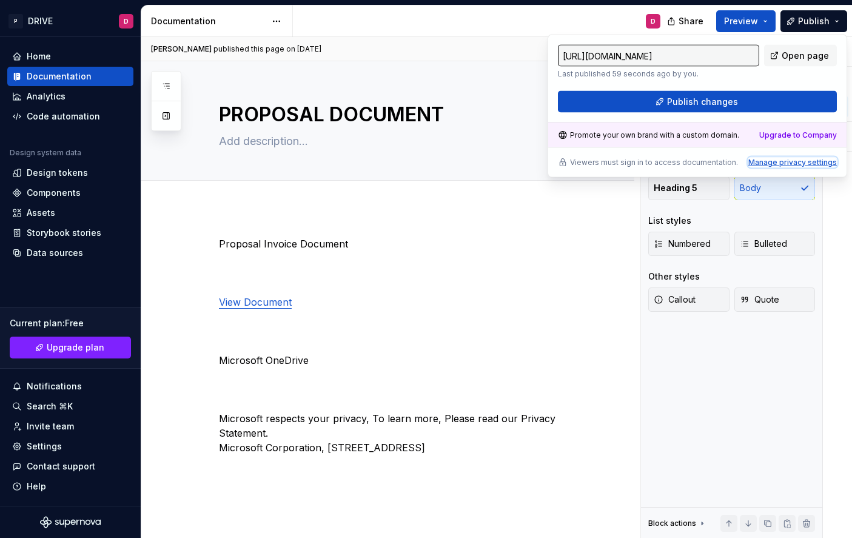
click at [769, 164] on div "Manage privacy settings" at bounding box center [792, 163] width 89 height 10
type input "[URL][DOMAIN_NAME]"
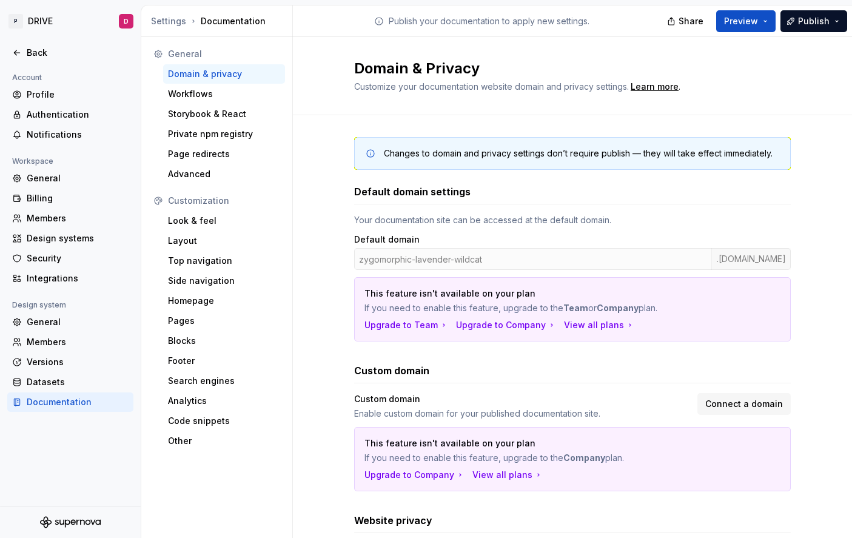
click at [694, 244] on div "Default domain" at bounding box center [572, 239] width 437 height 12
click at [511, 261] on div "zygomorphic-lavender-wildcat .[DOMAIN_NAME]" at bounding box center [572, 259] width 437 height 22
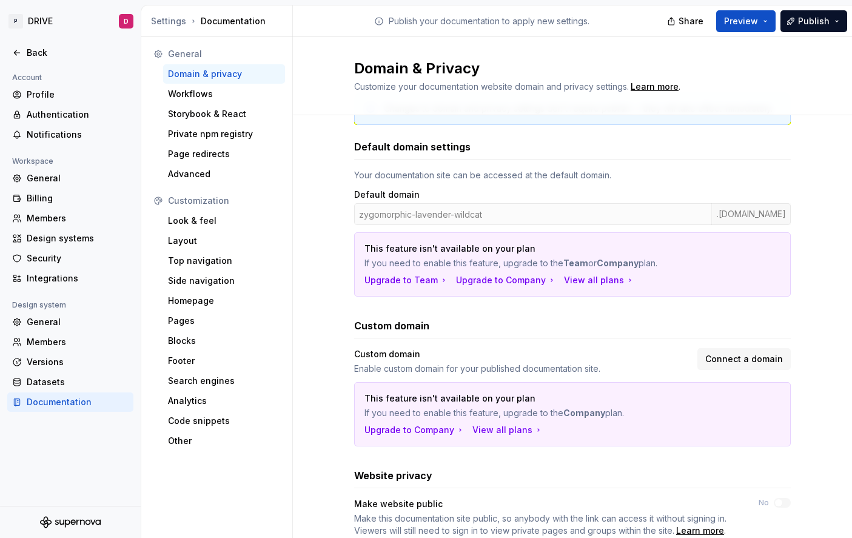
scroll to position [50, 0]
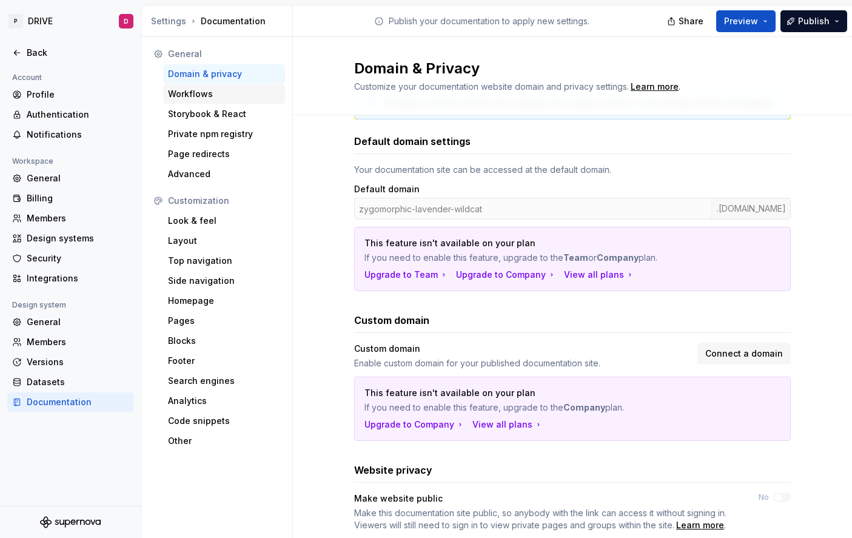
click at [190, 96] on div "Workflows" at bounding box center [224, 94] width 112 height 12
